Goal: Information Seeking & Learning: Learn about a topic

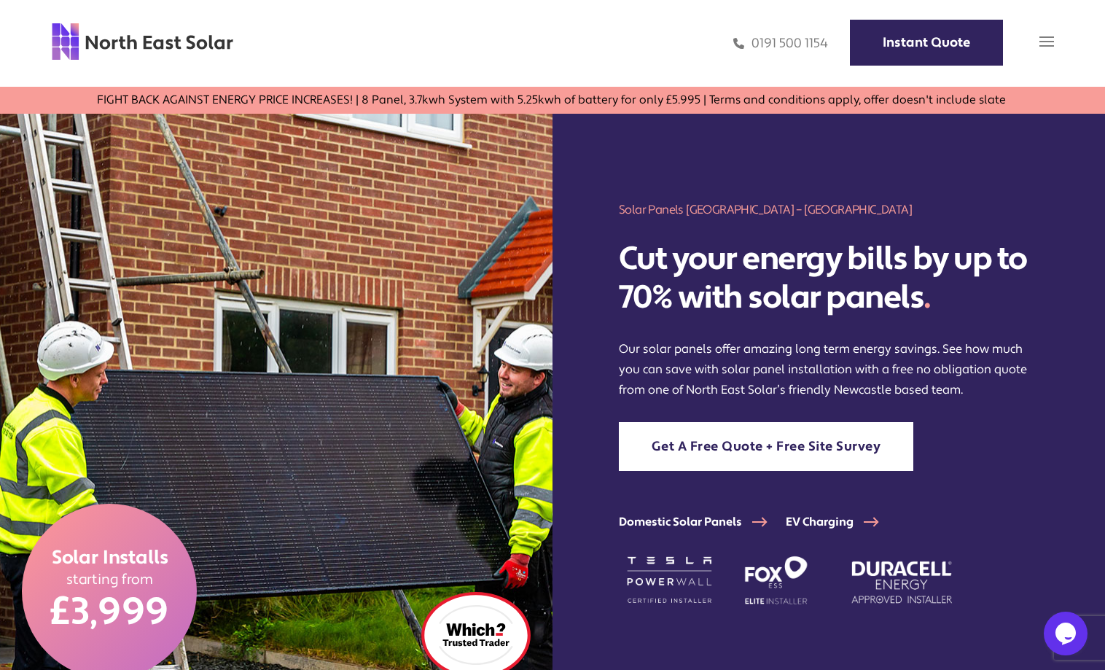
click at [1042, 46] on img at bounding box center [1047, 41] width 15 height 15
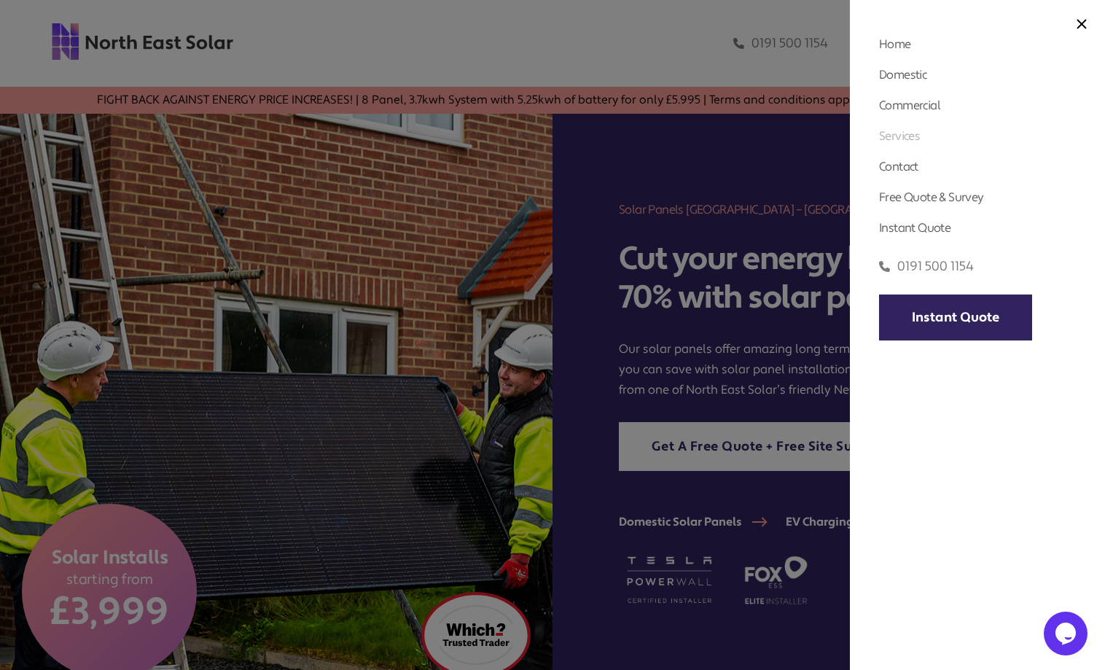
click at [898, 136] on link "Services" at bounding box center [899, 135] width 41 height 15
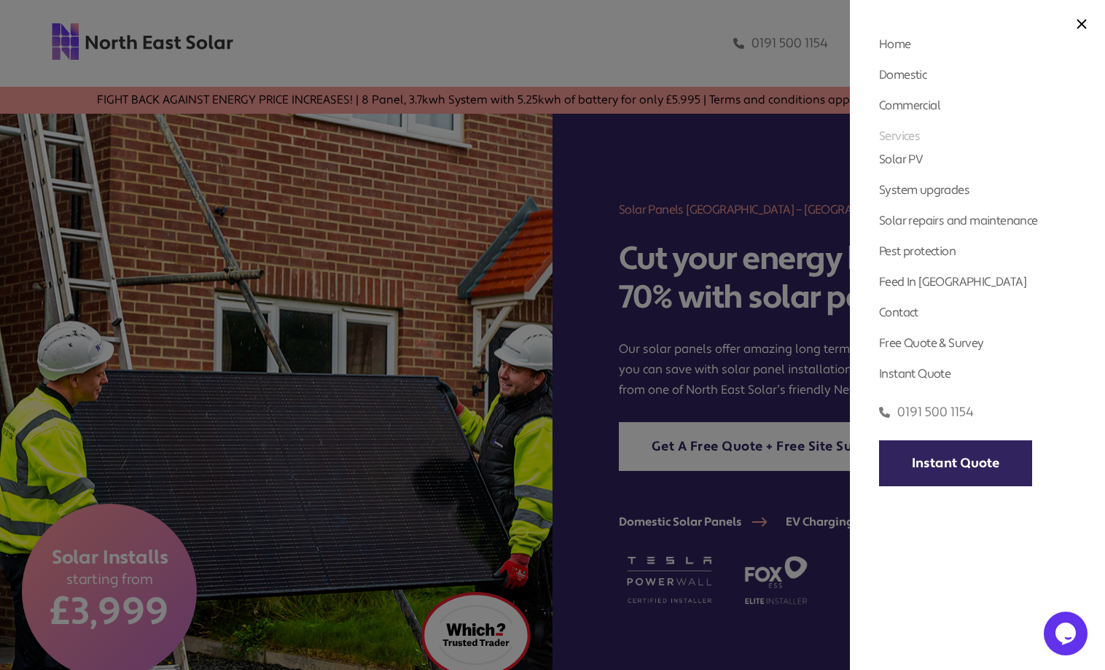
click at [898, 136] on link "Services" at bounding box center [899, 135] width 41 height 15
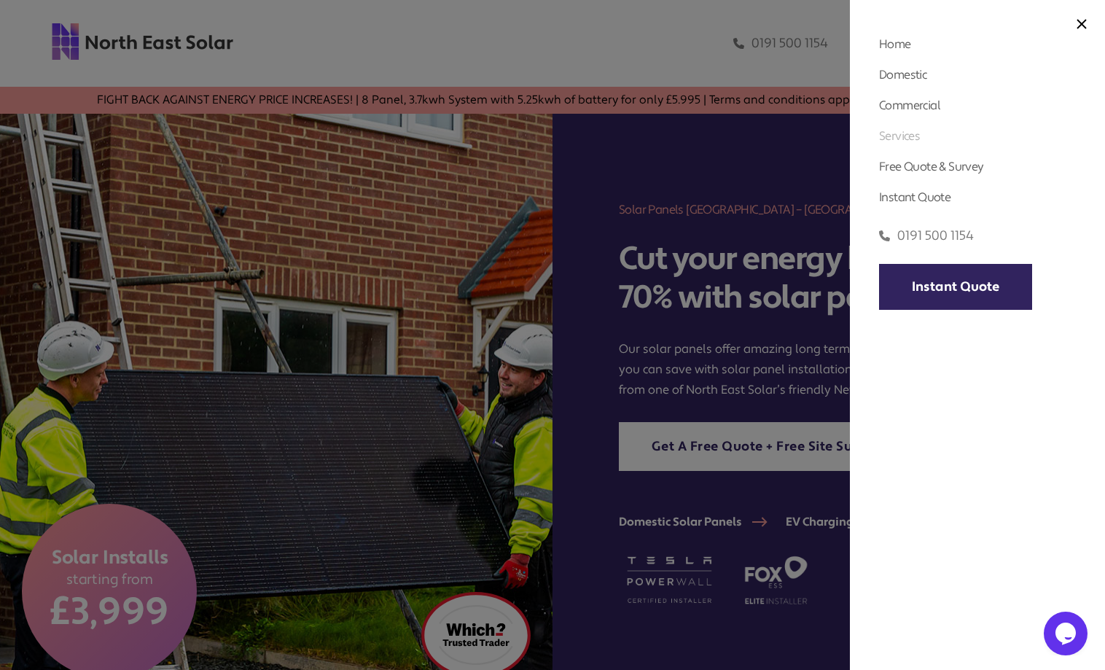
click at [898, 136] on link "Services" at bounding box center [899, 135] width 41 height 15
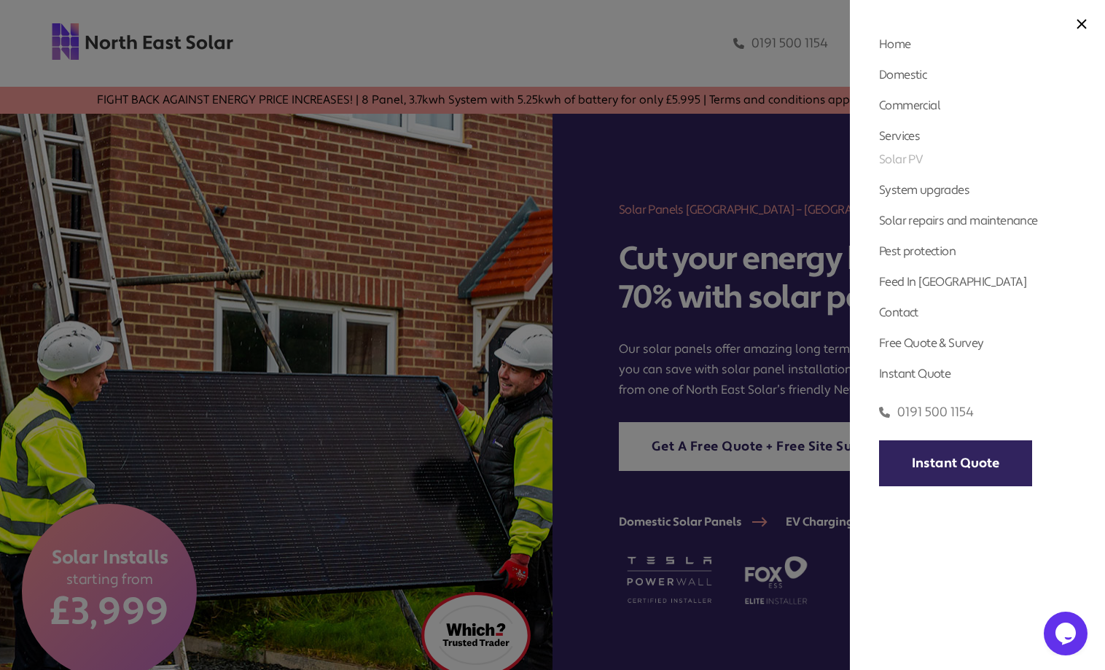
click at [897, 155] on link "Solar PV" at bounding box center [901, 159] width 44 height 15
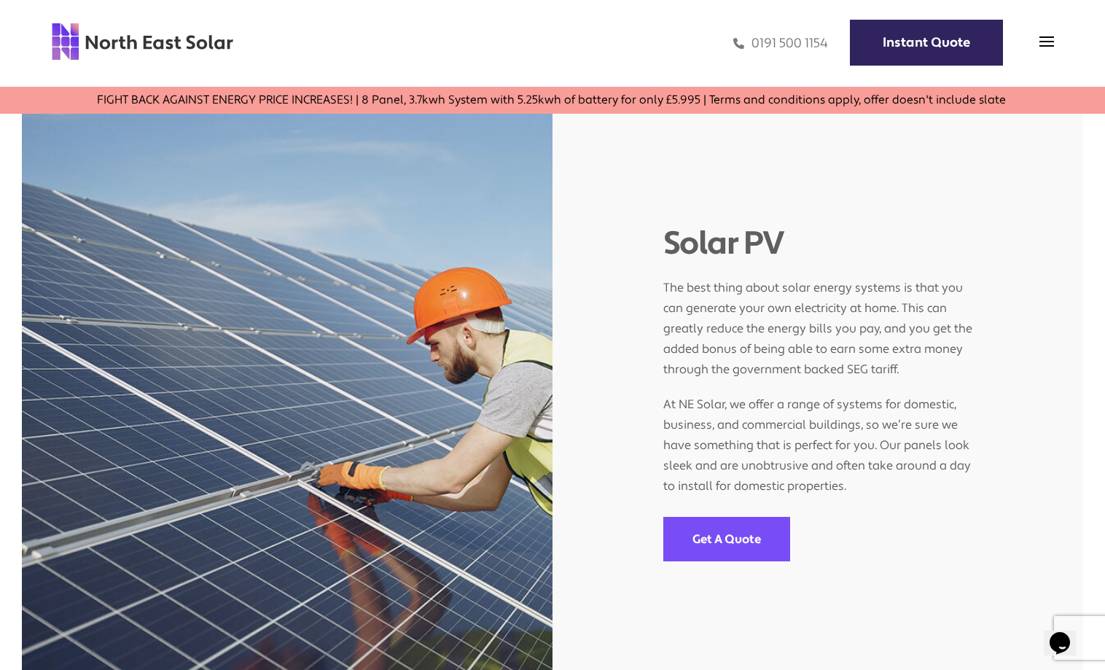
click at [1041, 47] on span at bounding box center [1047, 45] width 15 height 15
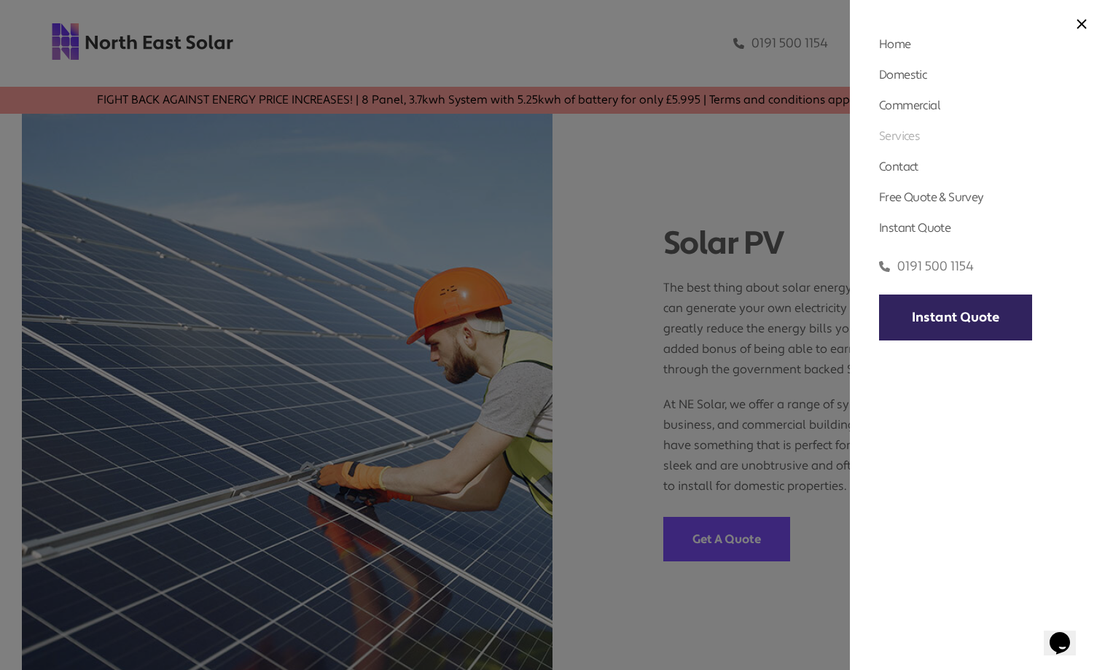
click at [889, 131] on link "Services" at bounding box center [899, 135] width 41 height 15
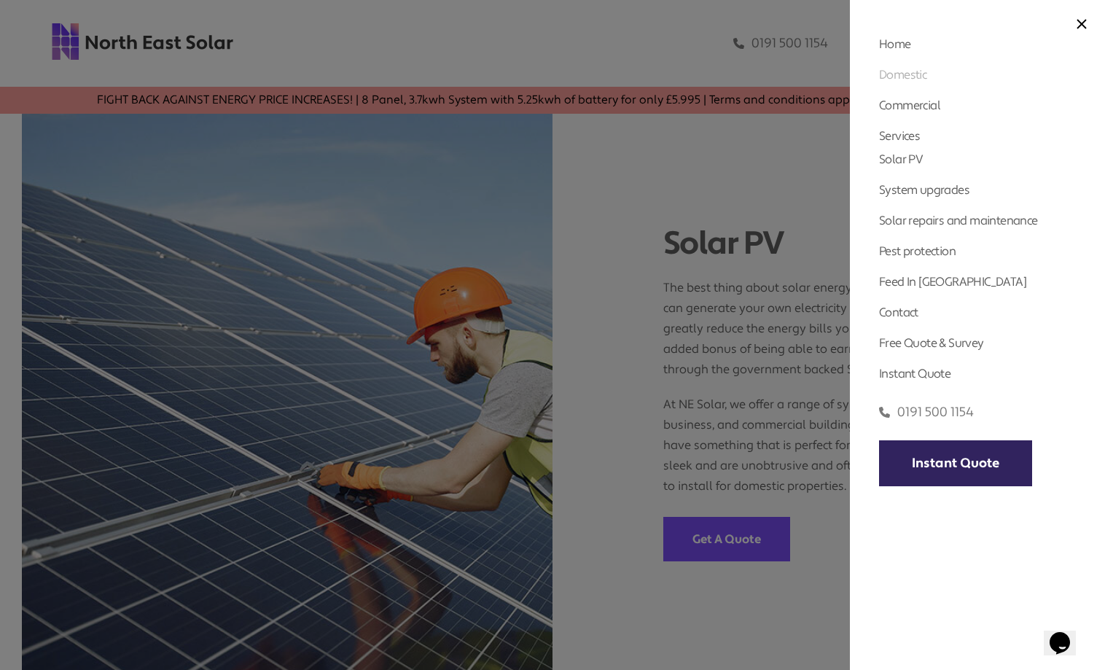
click at [918, 74] on link "Domestic" at bounding box center [902, 74] width 47 height 15
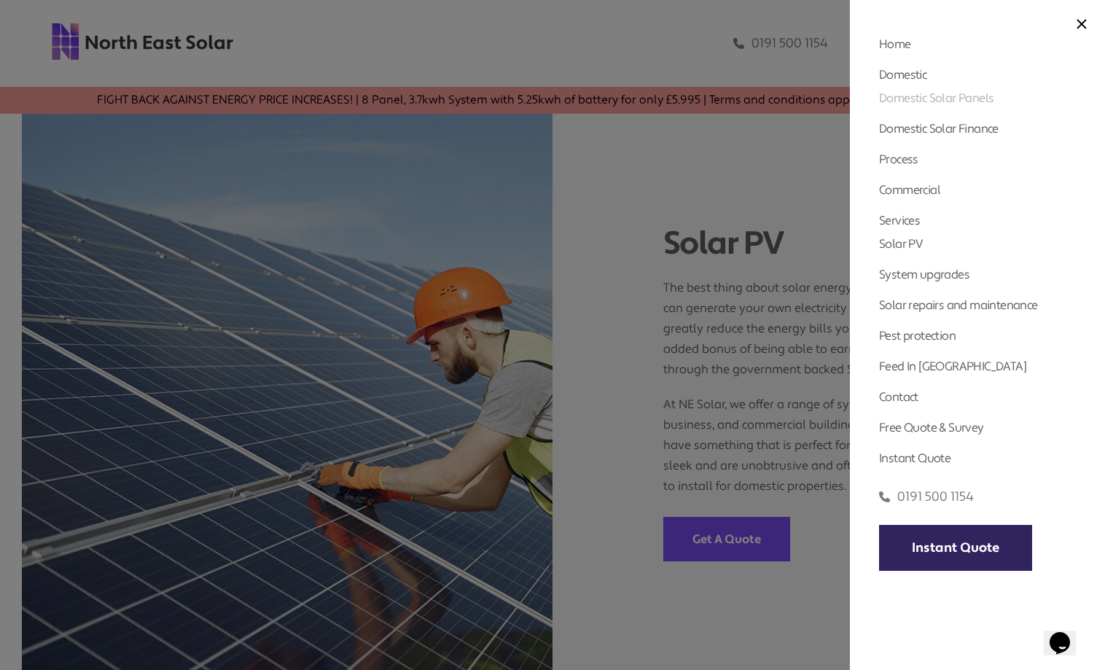
click at [923, 100] on link "Domestic Solar Panels" at bounding box center [936, 97] width 114 height 15
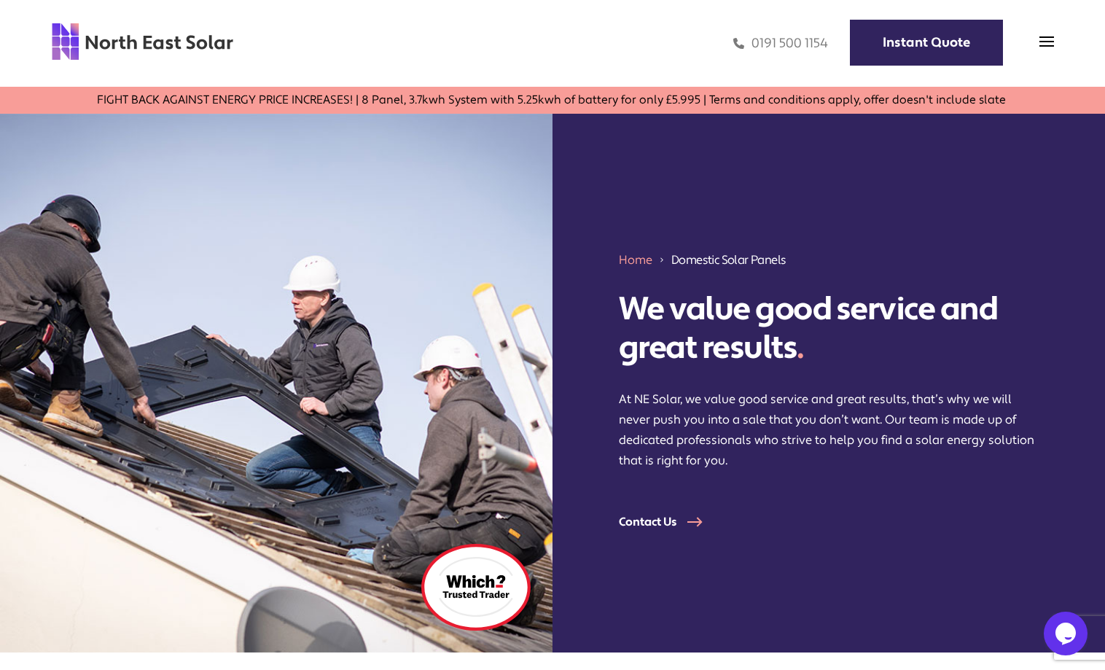
click at [1061, 36] on div "Home Domestic Domestic Solar Panels Domestic Solar Finance Process Commercial C…" at bounding box center [552, 43] width 1105 height 87
click at [1054, 39] on img at bounding box center [1047, 41] width 15 height 15
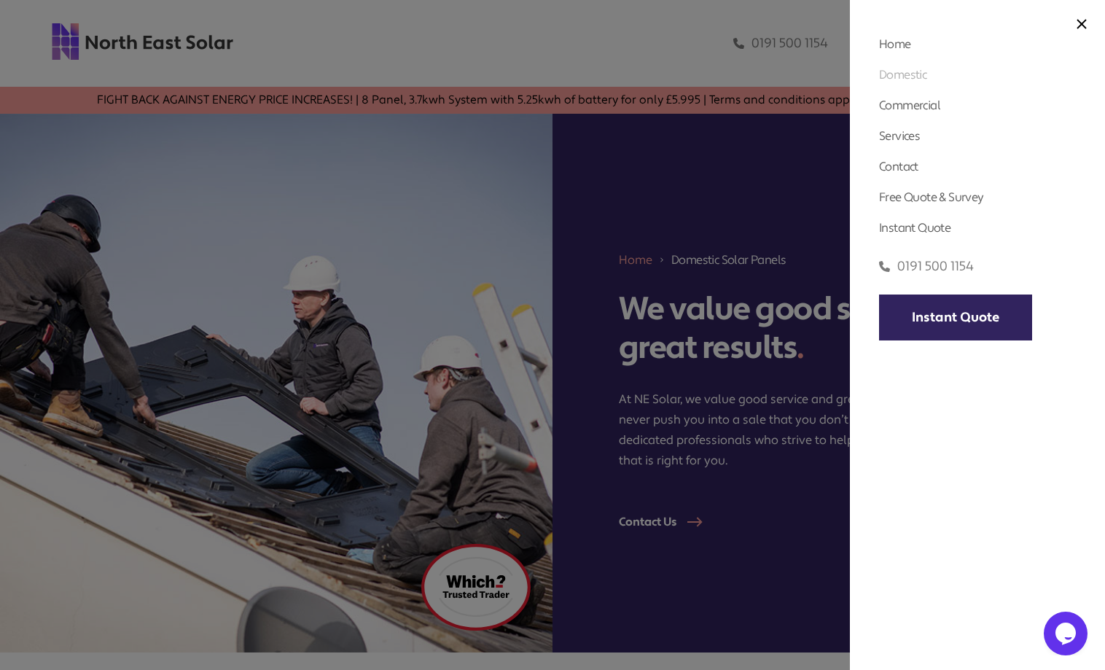
click at [912, 72] on link "Domestic" at bounding box center [902, 74] width 47 height 15
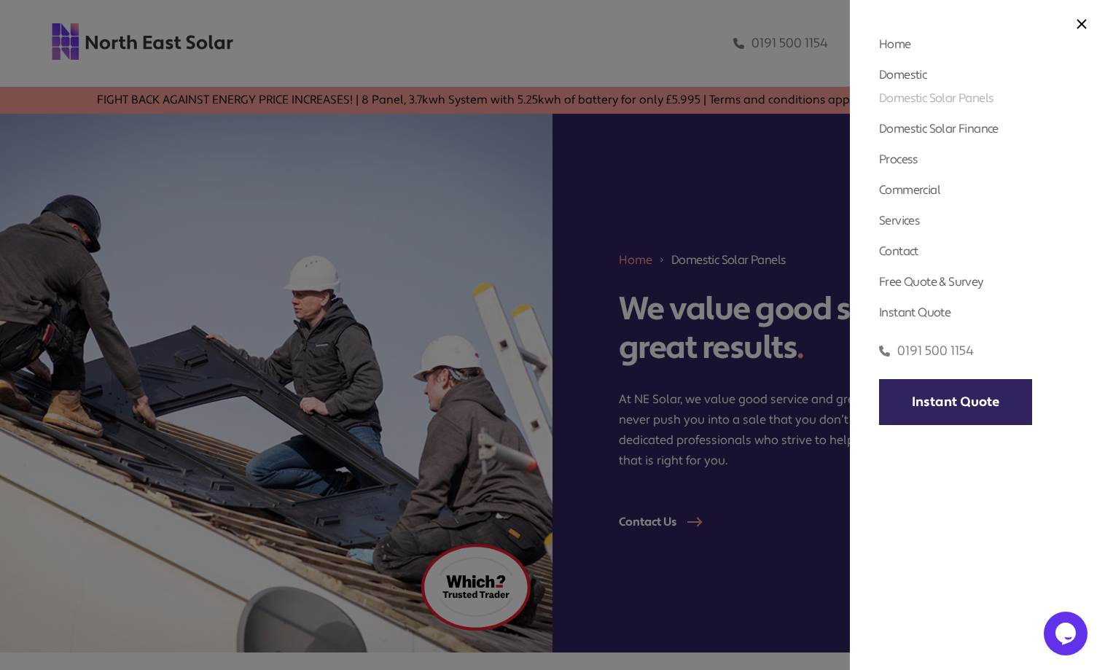
click at [919, 98] on link "Domestic Solar Panels" at bounding box center [936, 97] width 114 height 15
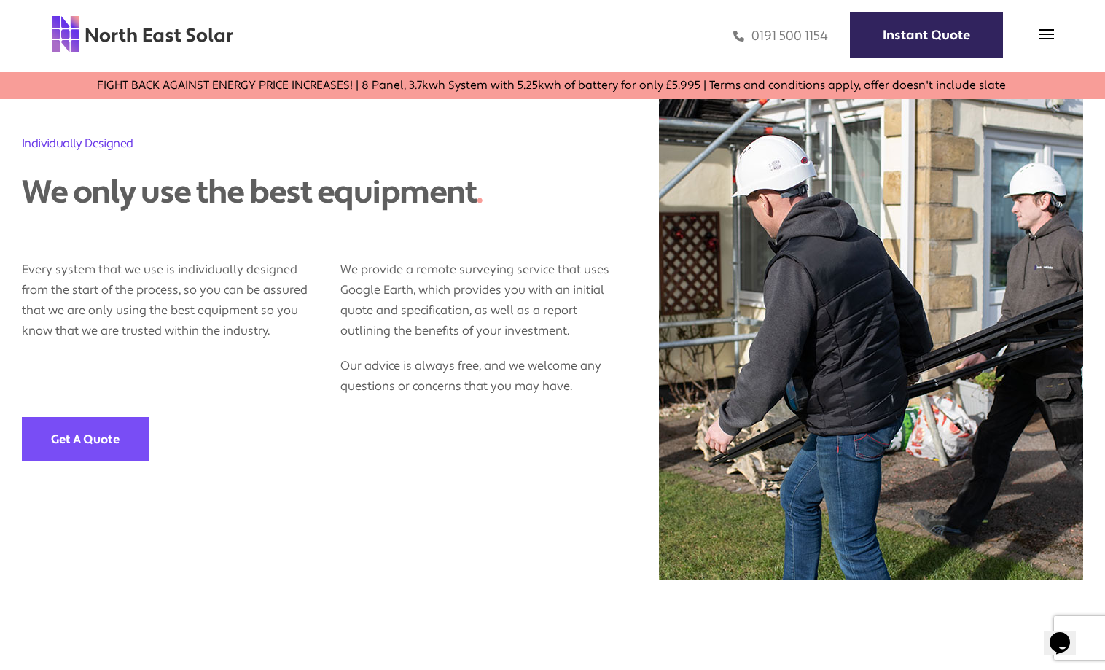
click at [631, 367] on div "We provide a remote surveying service that uses Google Earth, which provides yo…" at bounding box center [499, 321] width 319 height 152
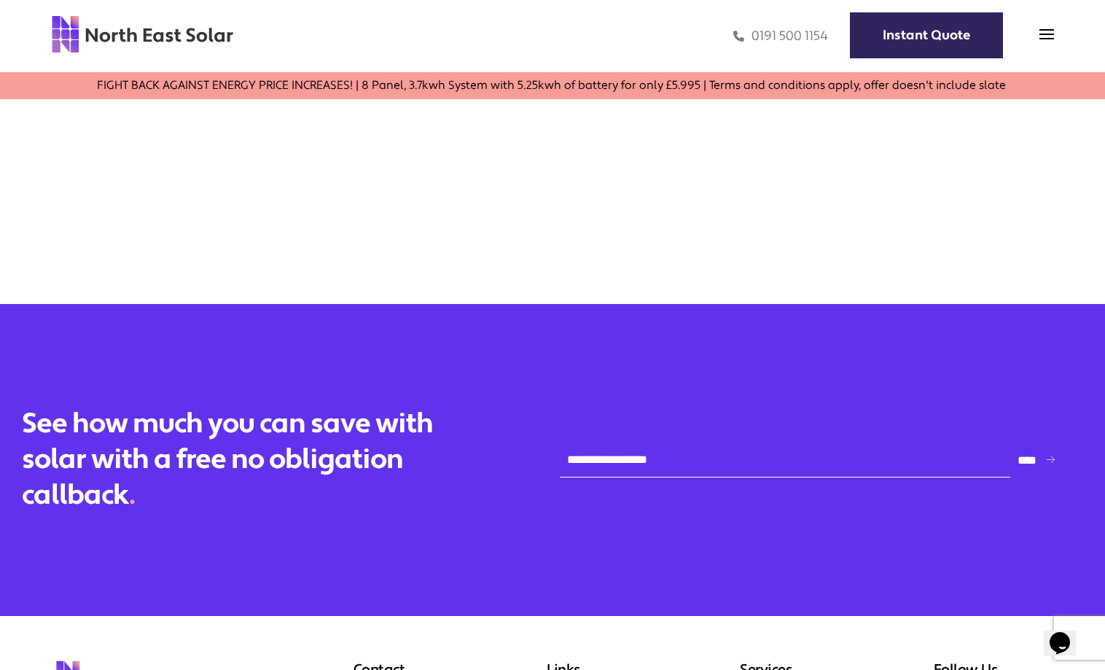
scroll to position [3210, 0]
